Goal: Entertainment & Leisure: Consume media (video, audio)

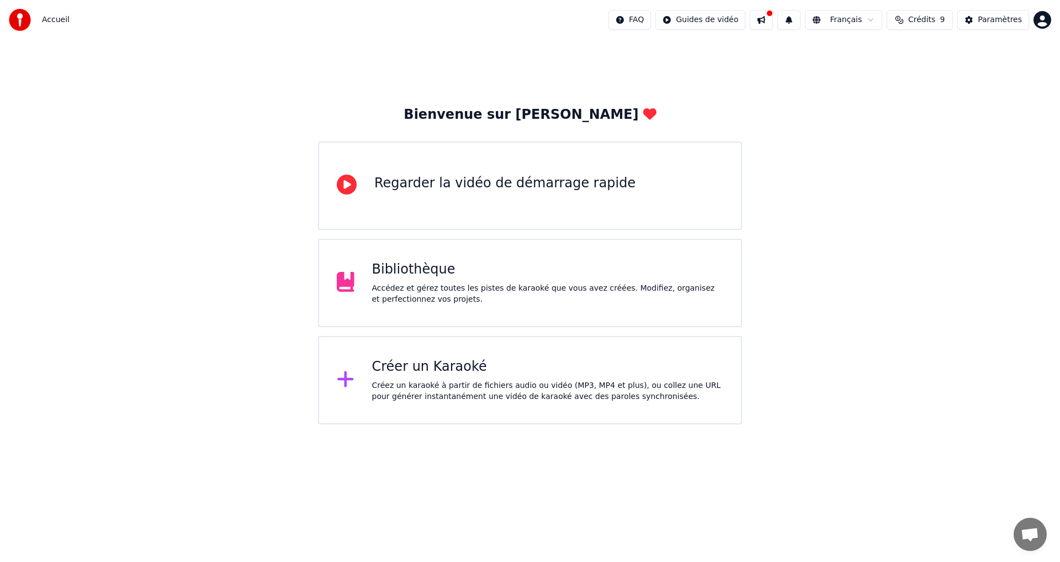
click at [378, 288] on div "Accédez et gérez toutes les pistes de karaoké que vous avez créées. Modifiez, o…" at bounding box center [548, 294] width 352 height 22
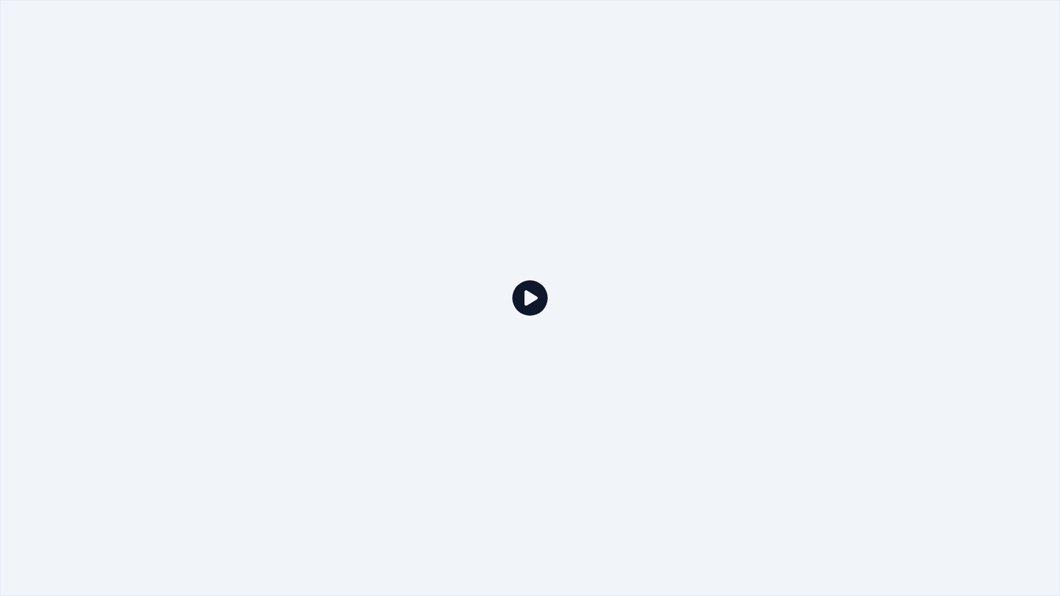
click at [525, 300] on icon at bounding box center [530, 298] width 35 height 35
click at [667, 285] on div at bounding box center [530, 298] width 1060 height 596
click at [527, 300] on icon at bounding box center [530, 298] width 35 height 35
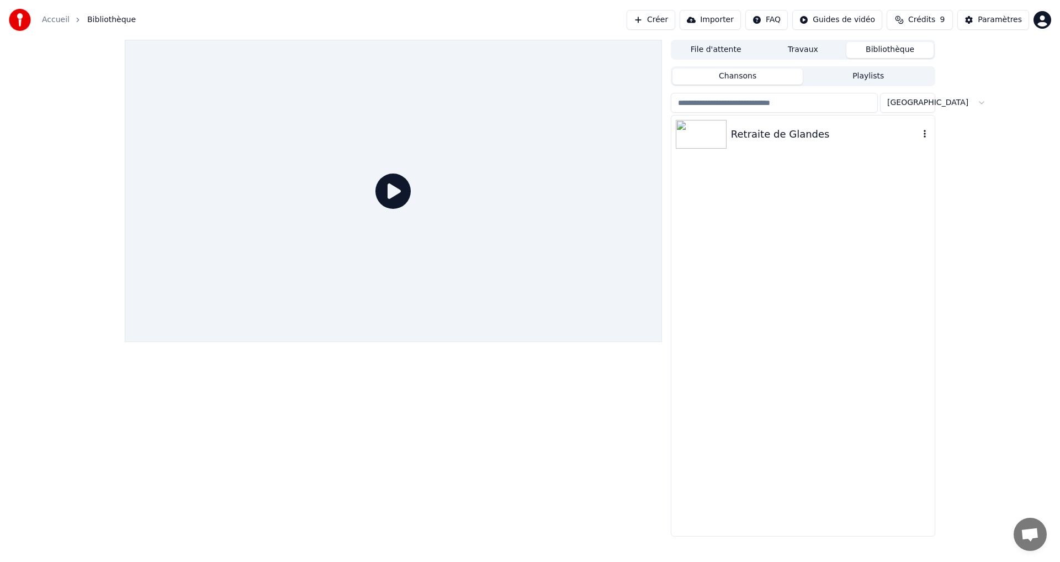
click at [752, 136] on div "Retraite de Glandes" at bounding box center [825, 133] width 188 height 15
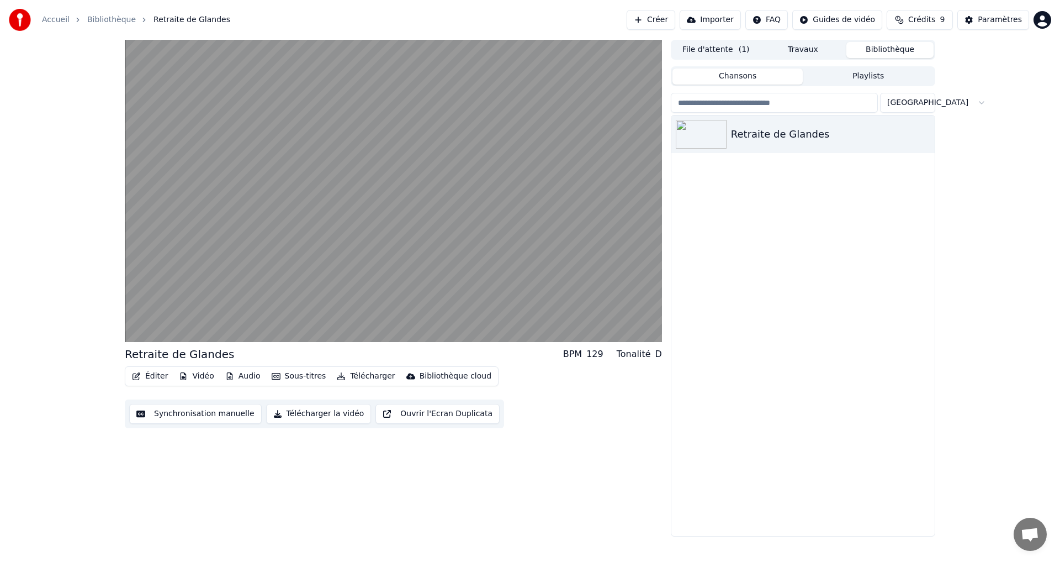
click at [184, 411] on button "Synchronisation manuelle" at bounding box center [195, 414] width 133 height 20
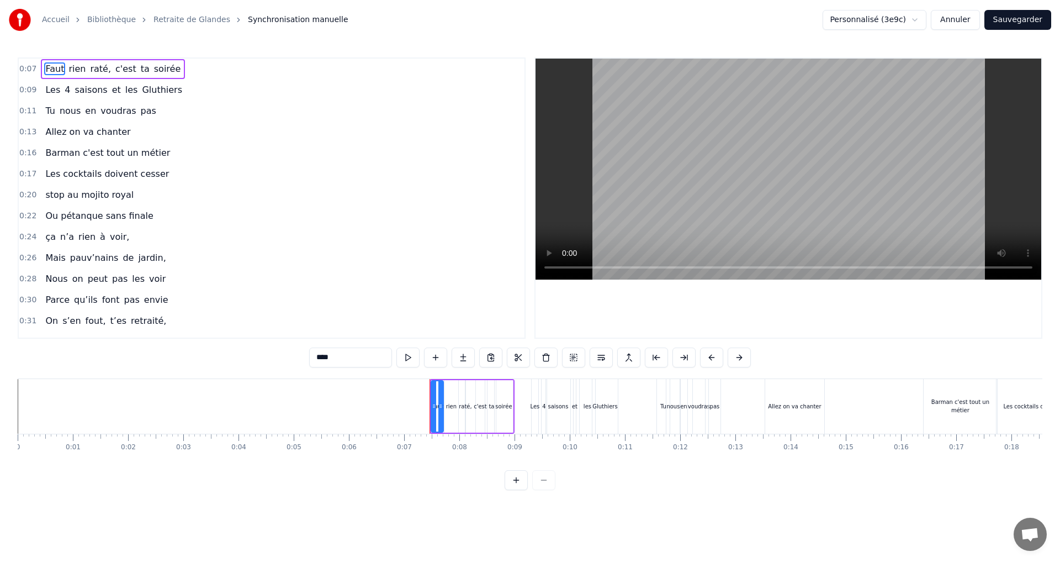
click at [1018, 24] on button "Sauvegarder" at bounding box center [1018, 20] width 67 height 20
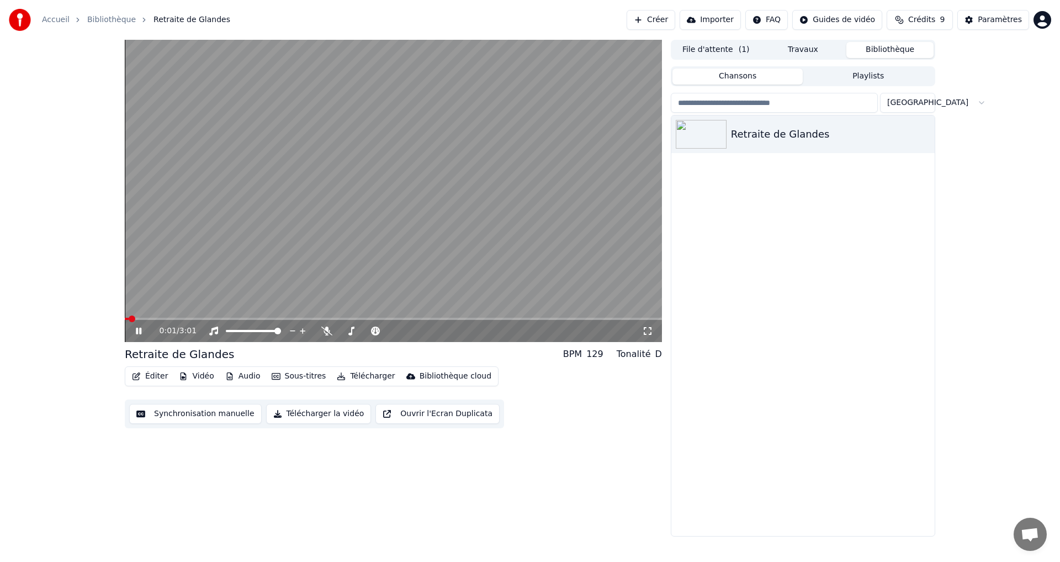
click at [140, 329] on icon at bounding box center [139, 330] width 6 height 7
click at [927, 138] on icon "button" at bounding box center [925, 133] width 11 height 9
click at [765, 133] on div "Retraite de Glandes" at bounding box center [825, 133] width 188 height 15
click at [752, 133] on div "Retraite de Glandes" at bounding box center [825, 133] width 188 height 15
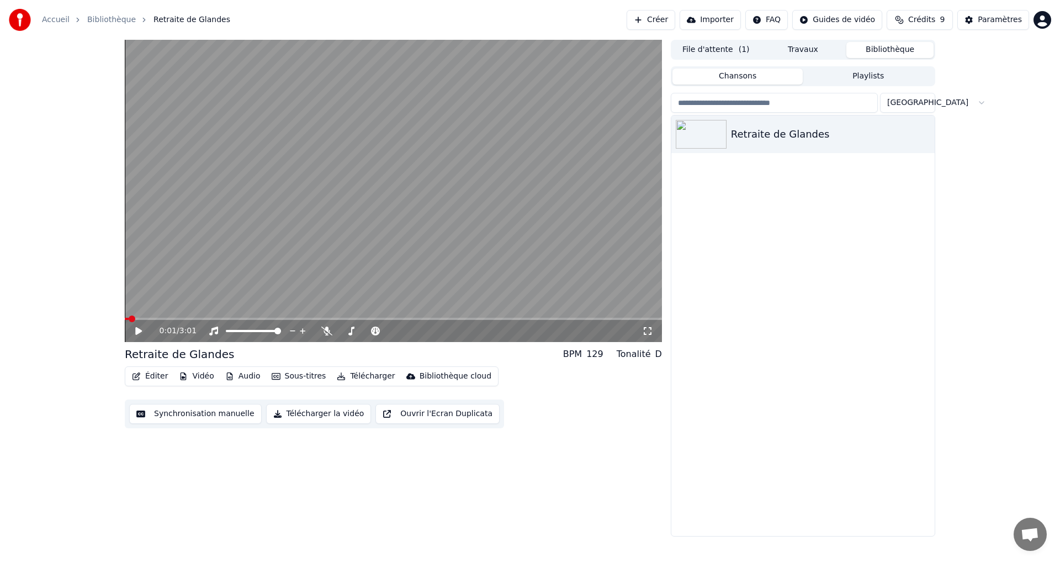
click at [368, 112] on video at bounding box center [393, 191] width 537 height 302
click at [125, 318] on span at bounding box center [128, 318] width 7 height 7
click at [141, 357] on div "Retraite de Glandes" at bounding box center [179, 353] width 109 height 15
drag, startPoint x: 139, startPoint y: 357, endPoint x: 170, endPoint y: 355, distance: 31.6
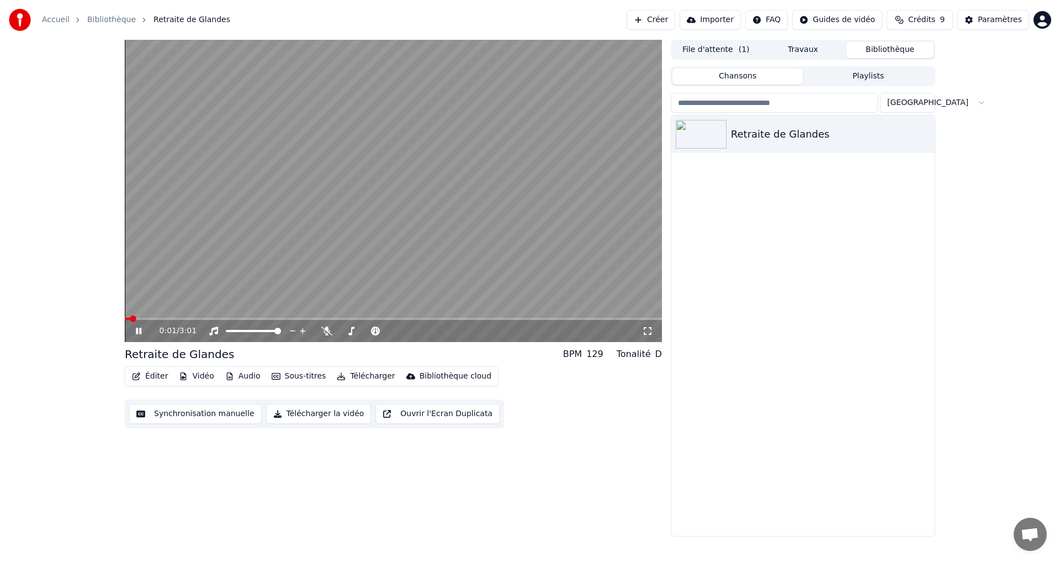
click at [170, 355] on div "Retraite de Glandes" at bounding box center [179, 353] width 109 height 15
click at [134, 327] on icon at bounding box center [147, 330] width 26 height 9
click at [705, 136] on img at bounding box center [701, 134] width 51 height 29
click at [892, 54] on button "Bibliothèque" at bounding box center [890, 50] width 87 height 16
click at [892, 46] on button "Bibliothèque" at bounding box center [890, 50] width 87 height 16
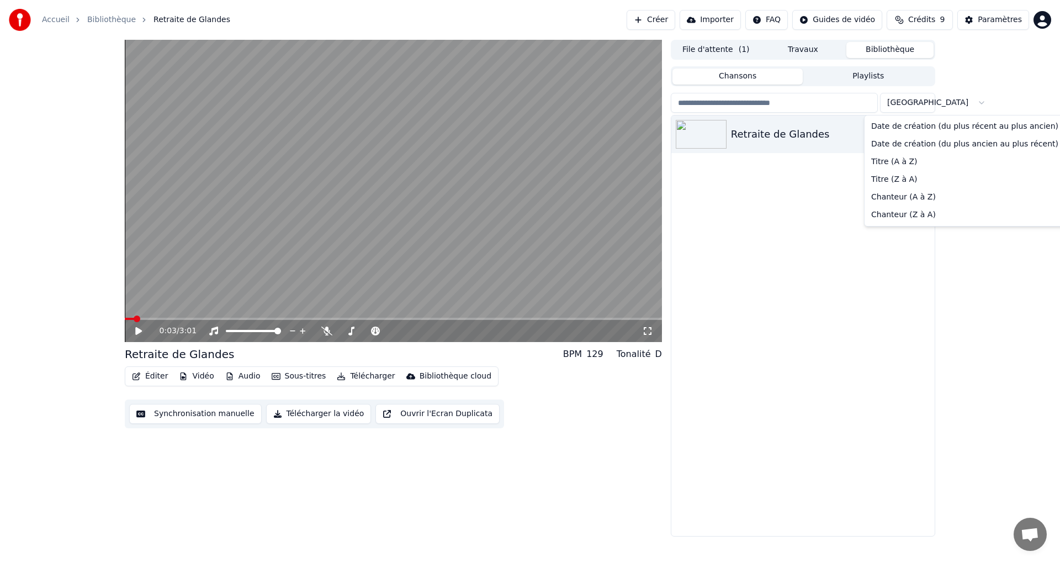
click at [925, 104] on html "Accueil Bibliothèque Retraite de Glandes Créer Importer FAQ Guides de vidéo Cré…" at bounding box center [530, 281] width 1060 height 562
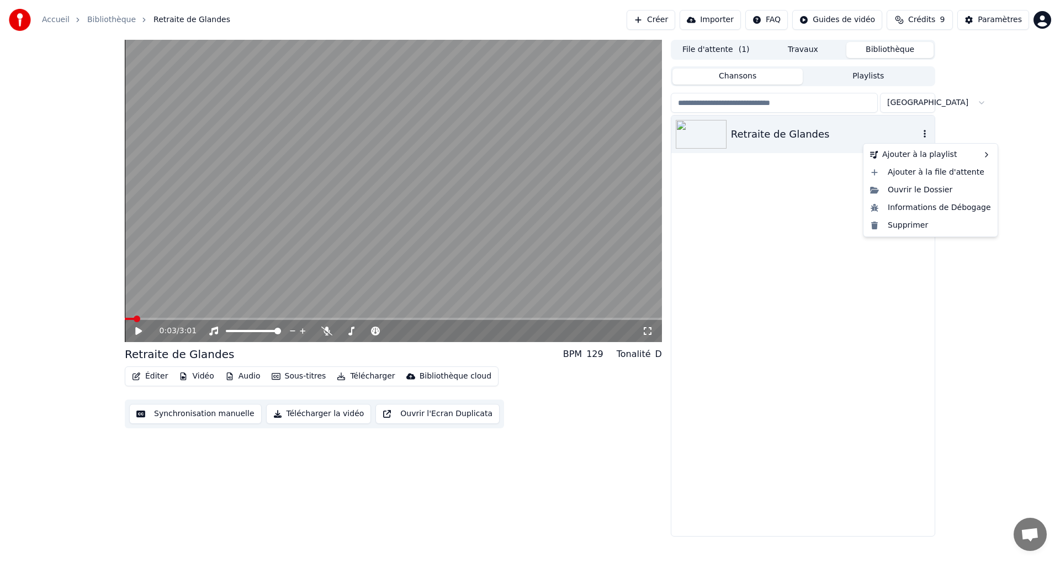
click at [925, 134] on icon "button" at bounding box center [925, 134] width 2 height 8
click at [927, 188] on div "Ouvrir le Dossier" at bounding box center [931, 190] width 130 height 18
click at [973, 165] on div "0:03 / 3:01 Retraite de Glandes BPM 129 Tonalité D Éditer Vidéo Audio Sous-titr…" at bounding box center [530, 288] width 1060 height 496
click at [783, 134] on div "Retraite de Glandes" at bounding box center [825, 133] width 188 height 15
click at [779, 82] on button "Chansons" at bounding box center [738, 76] width 131 height 16
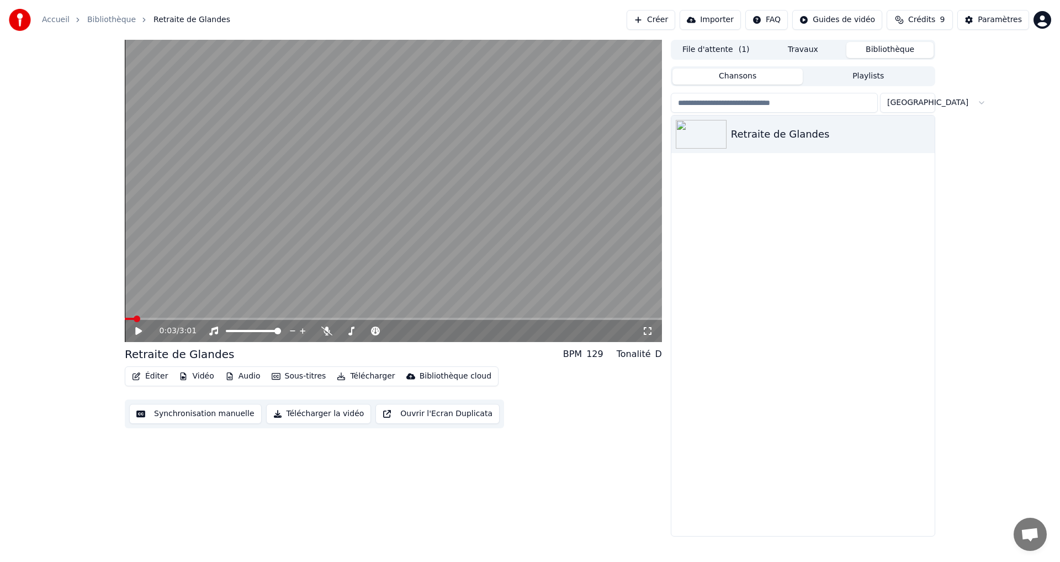
click at [868, 76] on button "Playlists" at bounding box center [868, 76] width 131 height 16
click at [753, 77] on button "Chansons" at bounding box center [738, 76] width 131 height 16
click at [741, 131] on div "Retraite de Glandes" at bounding box center [825, 133] width 188 height 15
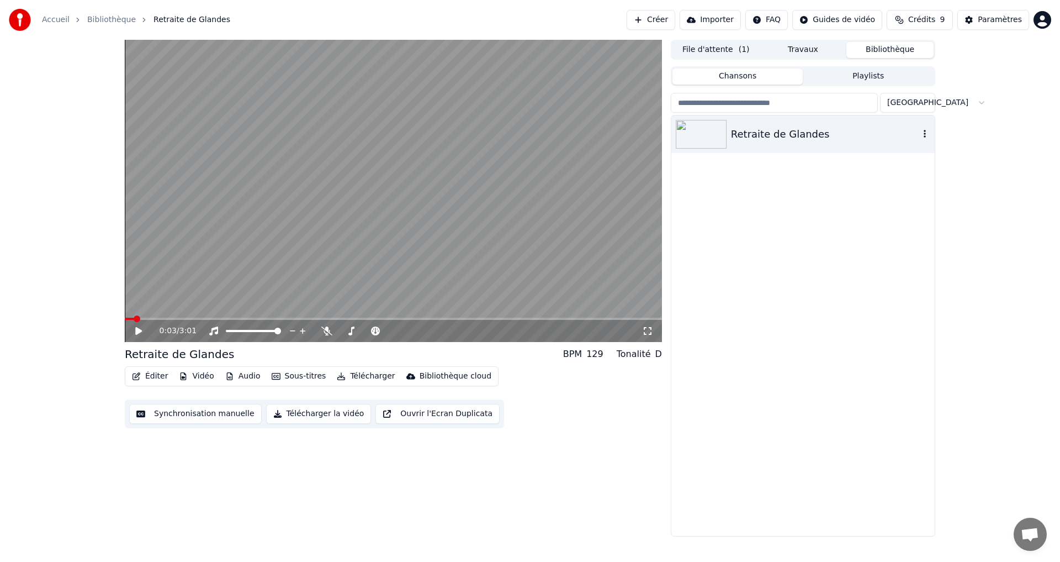
click at [925, 137] on icon "button" at bounding box center [925, 134] width 2 height 8
